Goal: Task Accomplishment & Management: Use online tool/utility

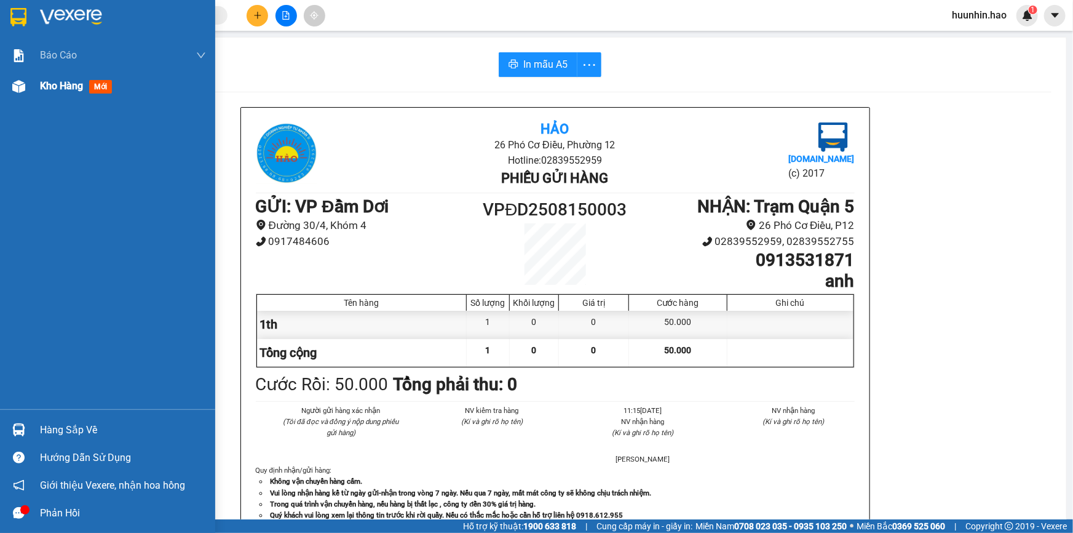
click at [60, 78] on div "Kho hàng mới" at bounding box center [78, 85] width 77 height 15
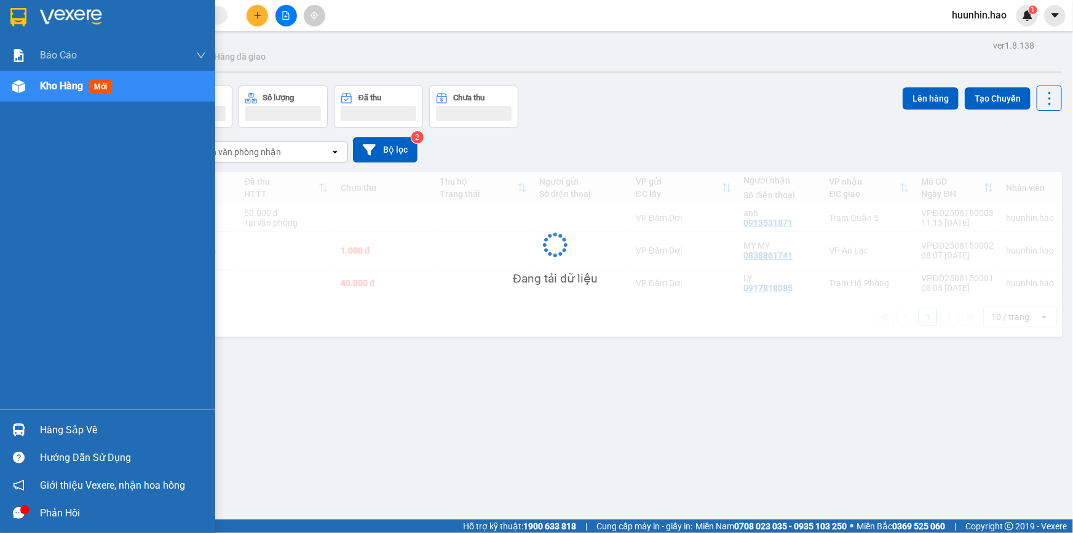
drag, startPoint x: 61, startPoint y: 85, endPoint x: 80, endPoint y: 85, distance: 18.4
click at [65, 85] on span "Kho hàng" at bounding box center [61, 86] width 43 height 12
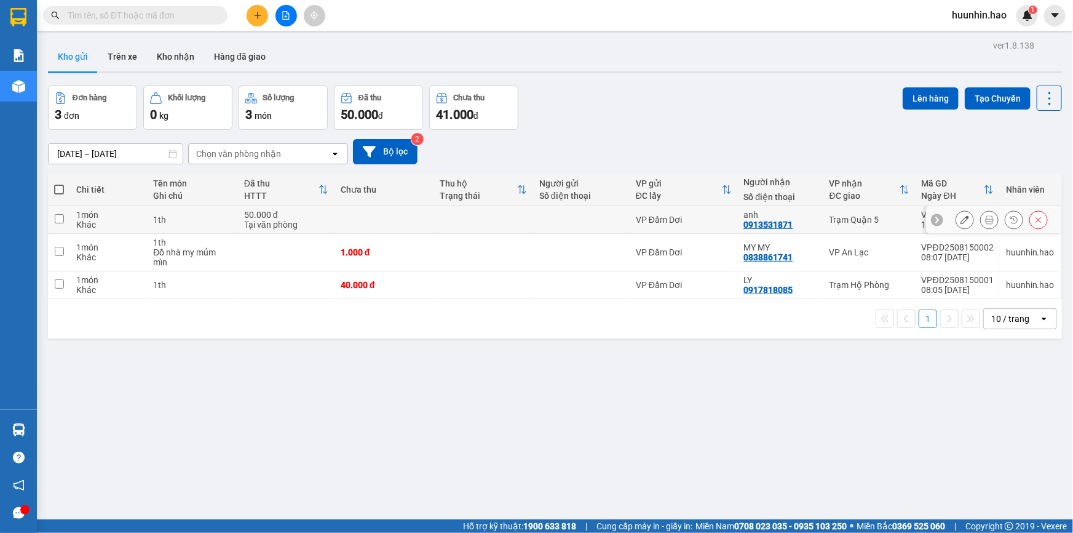
drag, startPoint x: 866, startPoint y: 229, endPoint x: 849, endPoint y: 290, distance: 63.4
click at [865, 231] on td "Trạm Quận 5" at bounding box center [869, 220] width 92 height 28
checkbox input "true"
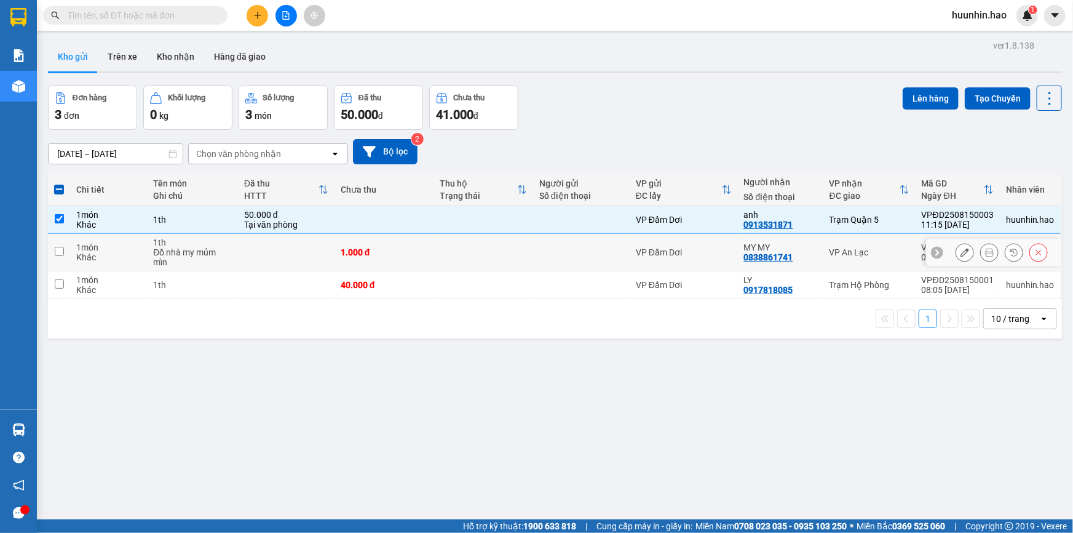
click at [863, 257] on div "VP An Lạc" at bounding box center [870, 252] width 80 height 10
checkbox input "true"
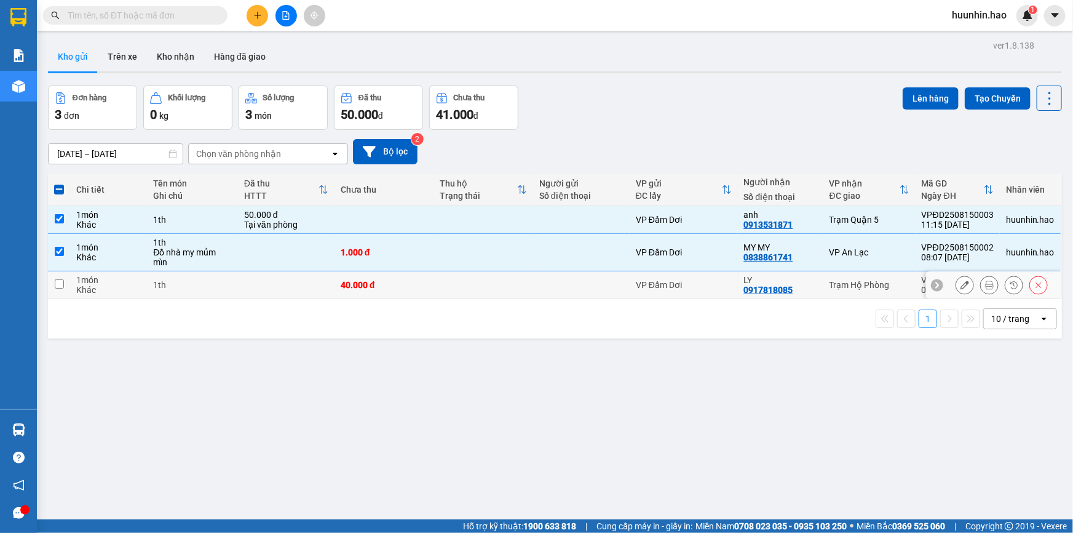
drag, startPoint x: 836, startPoint y: 282, endPoint x: 863, endPoint y: 274, distance: 27.6
click at [836, 282] on td "Trạm Hộ Phòng" at bounding box center [869, 285] width 92 height 28
checkbox input "true"
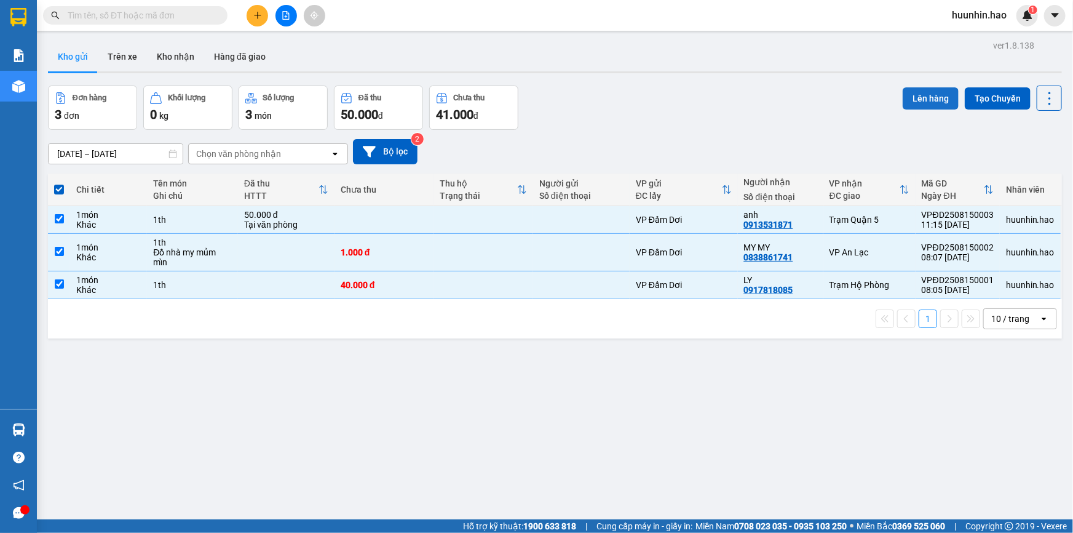
drag, startPoint x: 925, startPoint y: 103, endPoint x: 939, endPoint y: 98, distance: 15.2
click at [933, 100] on button "Lên hàng" at bounding box center [931, 98] width 56 height 22
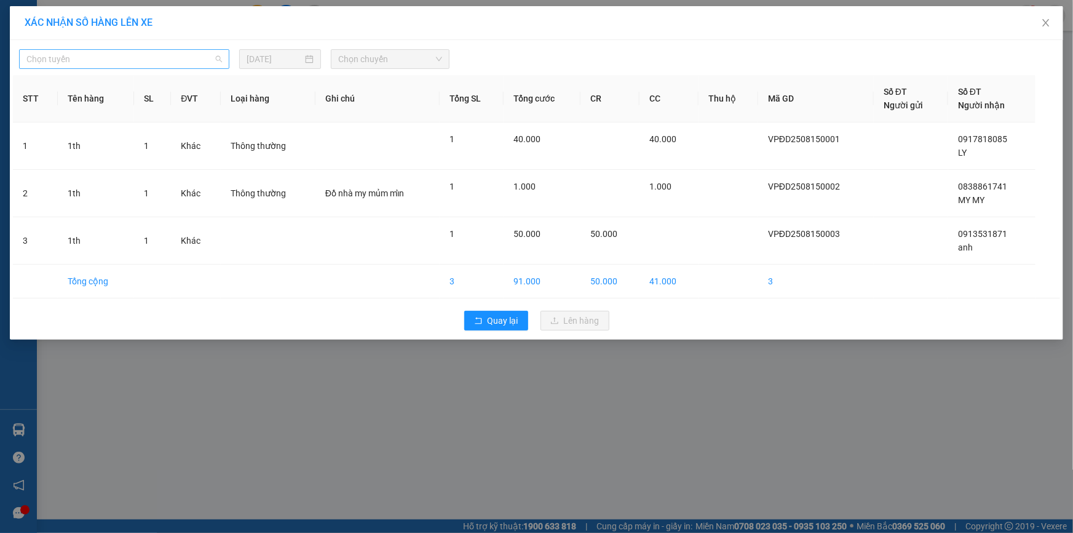
click at [132, 50] on span "Chọn tuyến" at bounding box center [124, 59] width 196 height 18
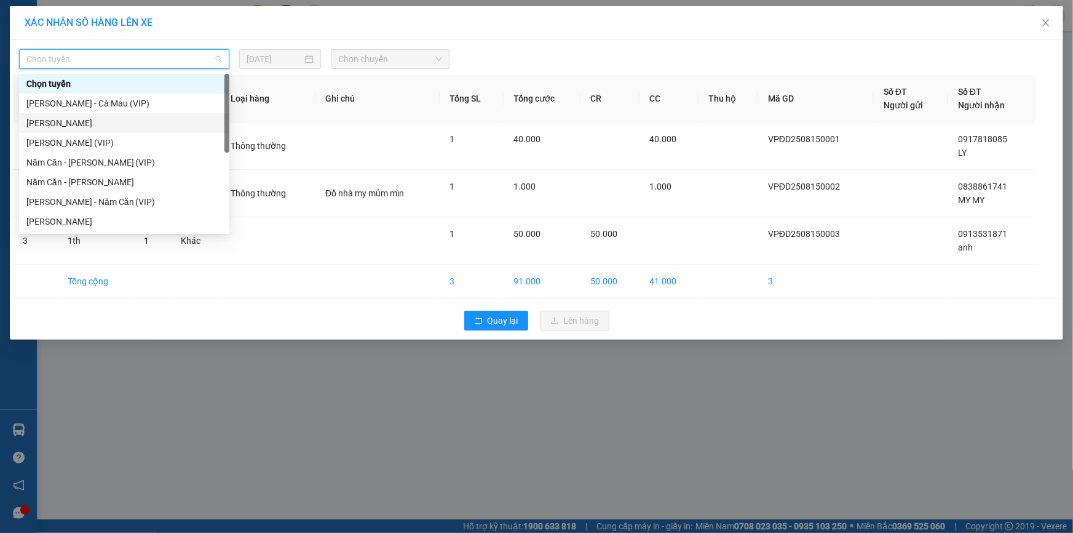
click at [98, 119] on div "[PERSON_NAME]" at bounding box center [124, 123] width 196 height 14
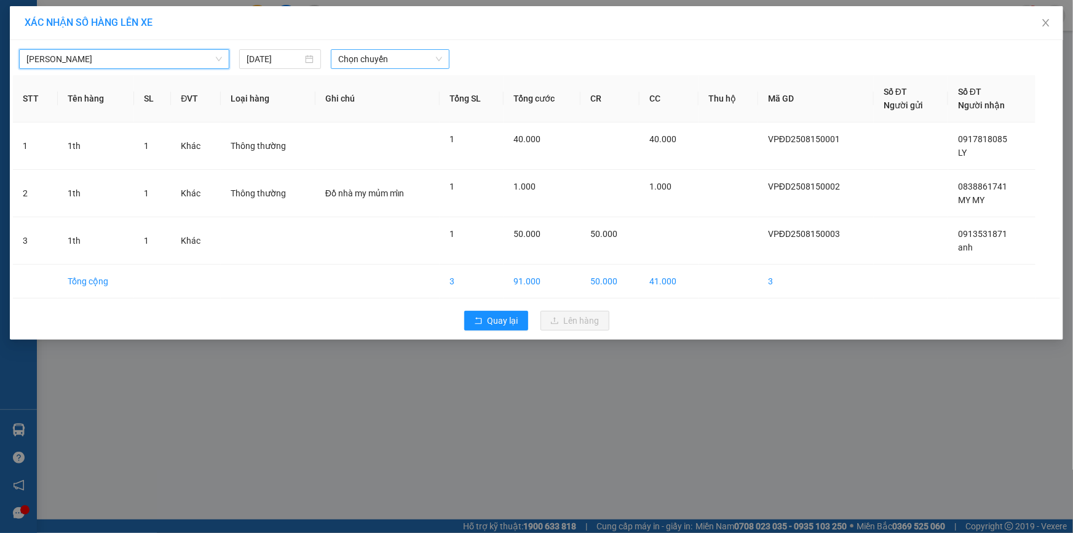
click at [394, 65] on span "Chọn chuyến" at bounding box center [390, 59] width 104 height 18
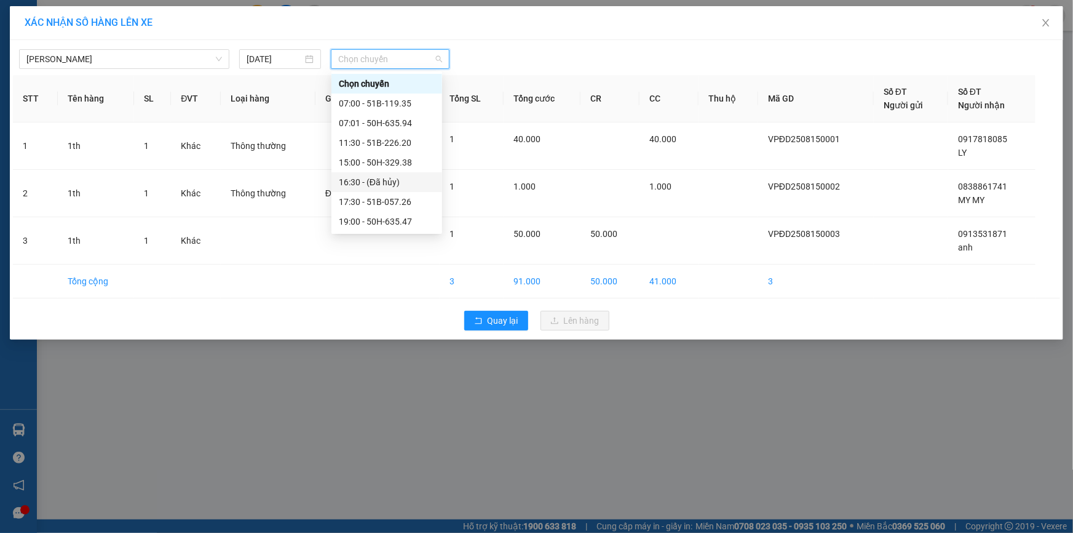
scroll to position [55, 0]
click at [390, 84] on div "11:30 - 51B-226.20" at bounding box center [387, 88] width 96 height 14
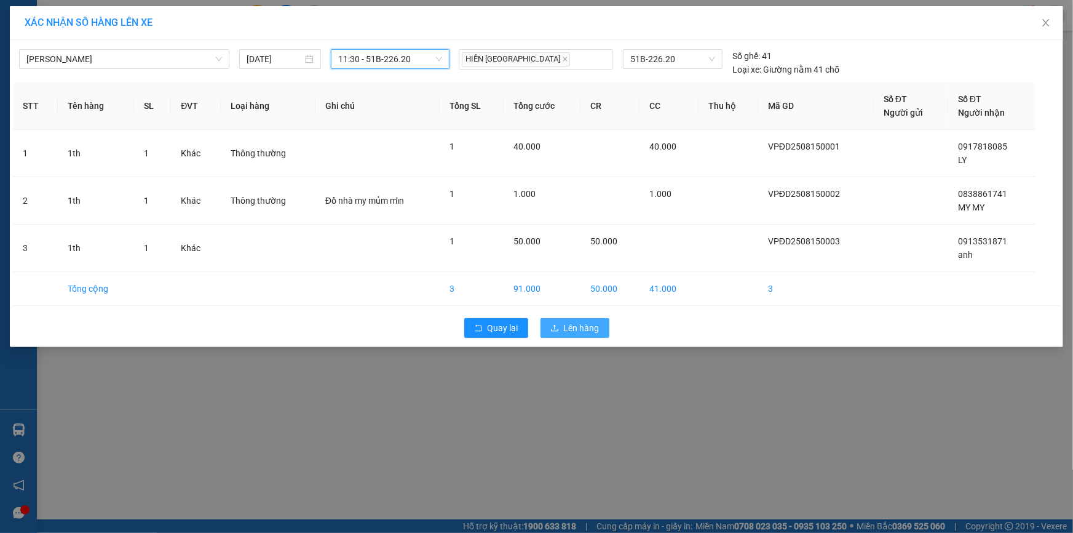
drag, startPoint x: 576, startPoint y: 320, endPoint x: 565, endPoint y: 312, distance: 13.7
click at [576, 321] on span "Lên hàng" at bounding box center [582, 328] width 36 height 14
